Goal: Find specific page/section: Find specific page/section

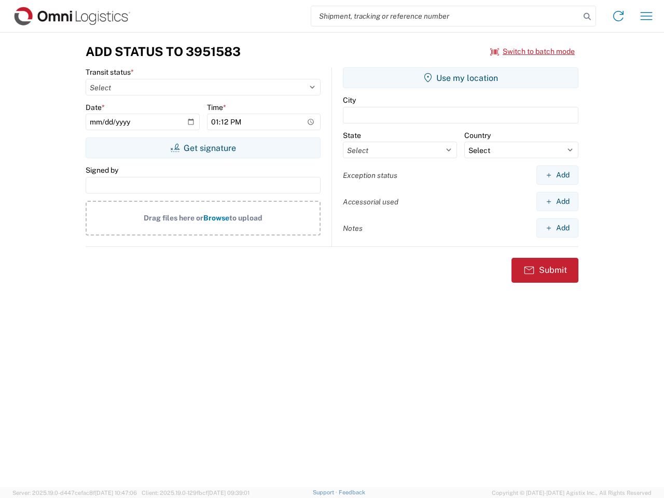
click at [446, 16] on input "search" at bounding box center [445, 16] width 269 height 20
click at [588, 17] on icon at bounding box center [587, 16] width 15 height 15
click at [619, 16] on icon at bounding box center [618, 16] width 17 height 17
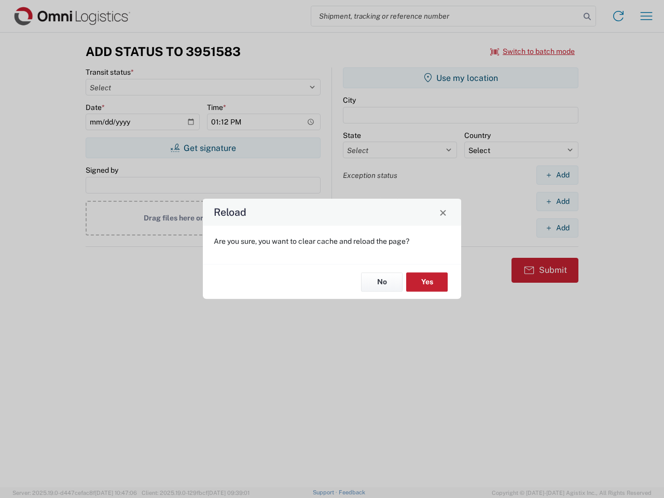
click at [533, 51] on div "Reload Are you sure, you want to clear cache and reload the page? No Yes" at bounding box center [332, 249] width 664 height 498
click at [203, 148] on div "Reload Are you sure, you want to clear cache and reload the page? No Yes" at bounding box center [332, 249] width 664 height 498
click at [461, 78] on div "Reload Are you sure, you want to clear cache and reload the page? No Yes" at bounding box center [332, 249] width 664 height 498
click at [557, 175] on div "Reload Are you sure, you want to clear cache and reload the page? No Yes" at bounding box center [332, 249] width 664 height 498
click at [557, 201] on div "Reload Are you sure, you want to clear cache and reload the page? No Yes" at bounding box center [332, 249] width 664 height 498
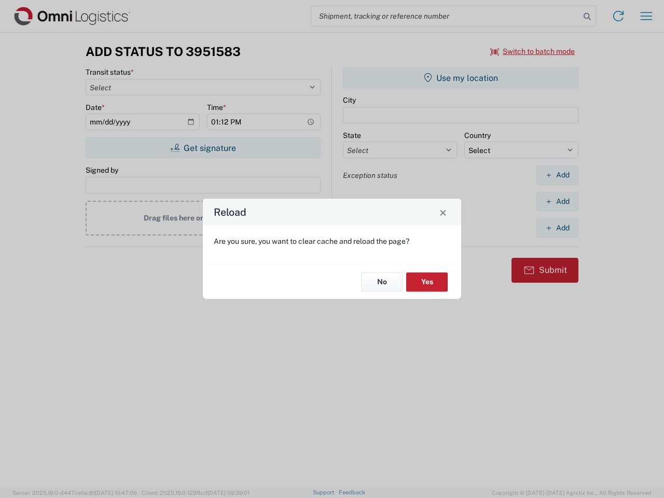
click at [557, 228] on div "Reload Are you sure, you want to clear cache and reload the page? No Yes" at bounding box center [332, 249] width 664 height 498
